Goal: Navigation & Orientation: Find specific page/section

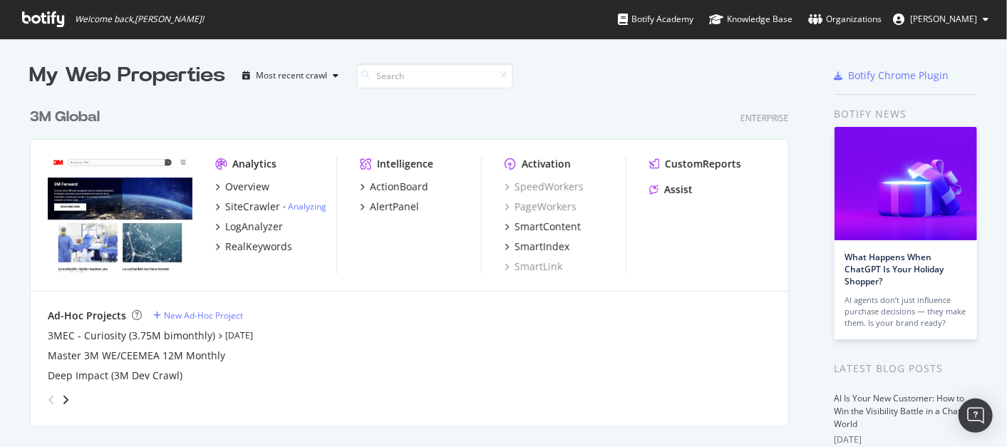
scroll to position [434, 982]
drag, startPoint x: 0, startPoint y: 0, endPoint x: 64, endPoint y: 116, distance: 132.7
click at [64, 116] on div "3M Global" at bounding box center [65, 117] width 70 height 21
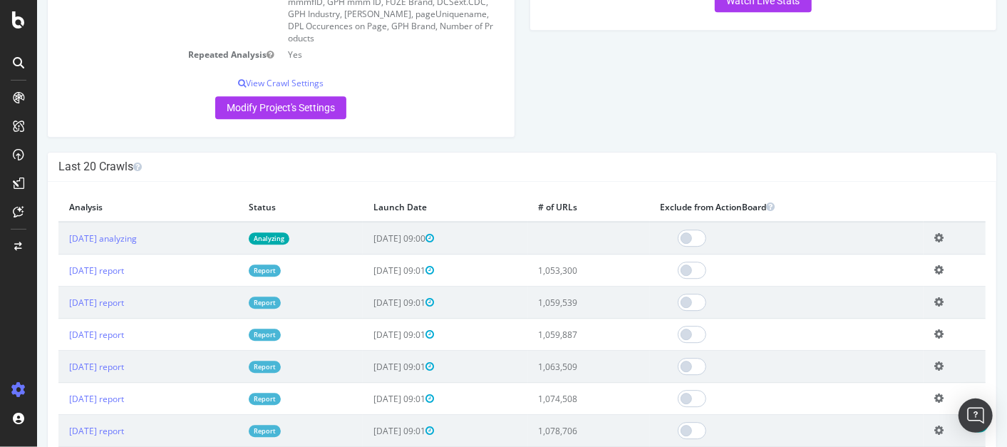
scroll to position [2216, 0]
